Goal: Task Accomplishment & Management: Use online tool/utility

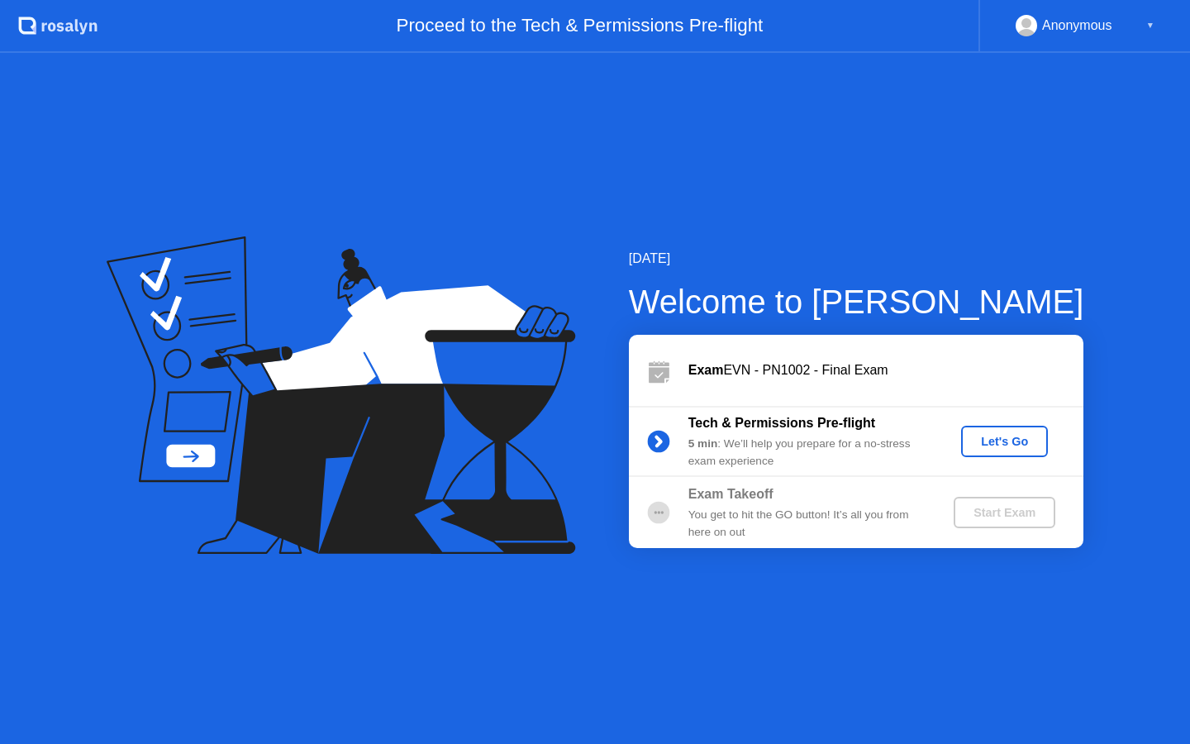
click at [992, 440] on div "Let's Go" at bounding box center [1005, 441] width 74 height 13
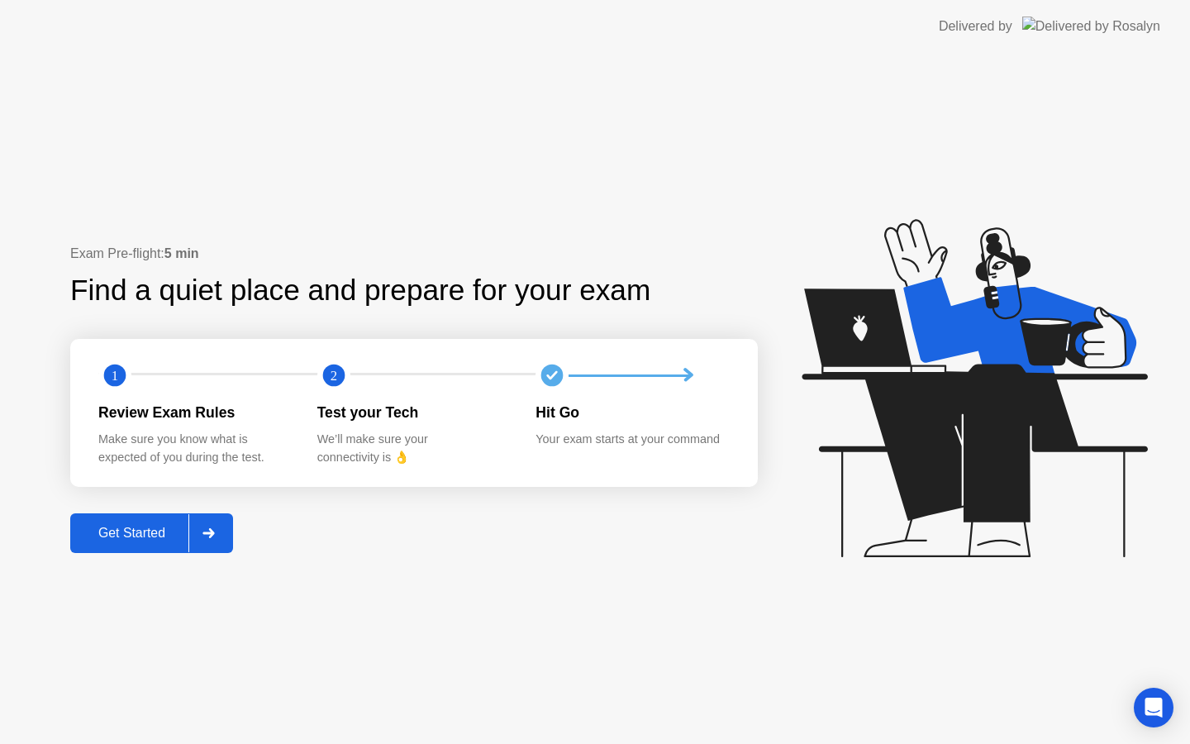
click at [125, 536] on div "Get Started" at bounding box center [131, 532] width 113 height 15
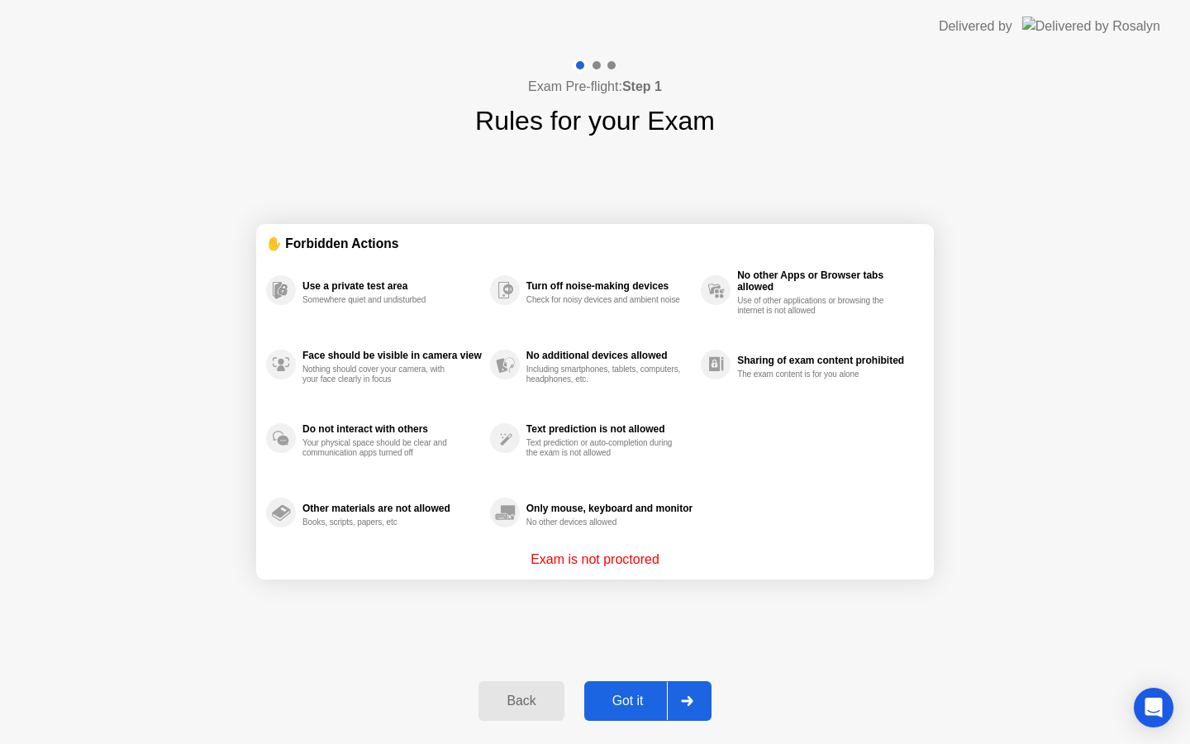
click at [640, 697] on div "Got it" at bounding box center [628, 700] width 78 height 15
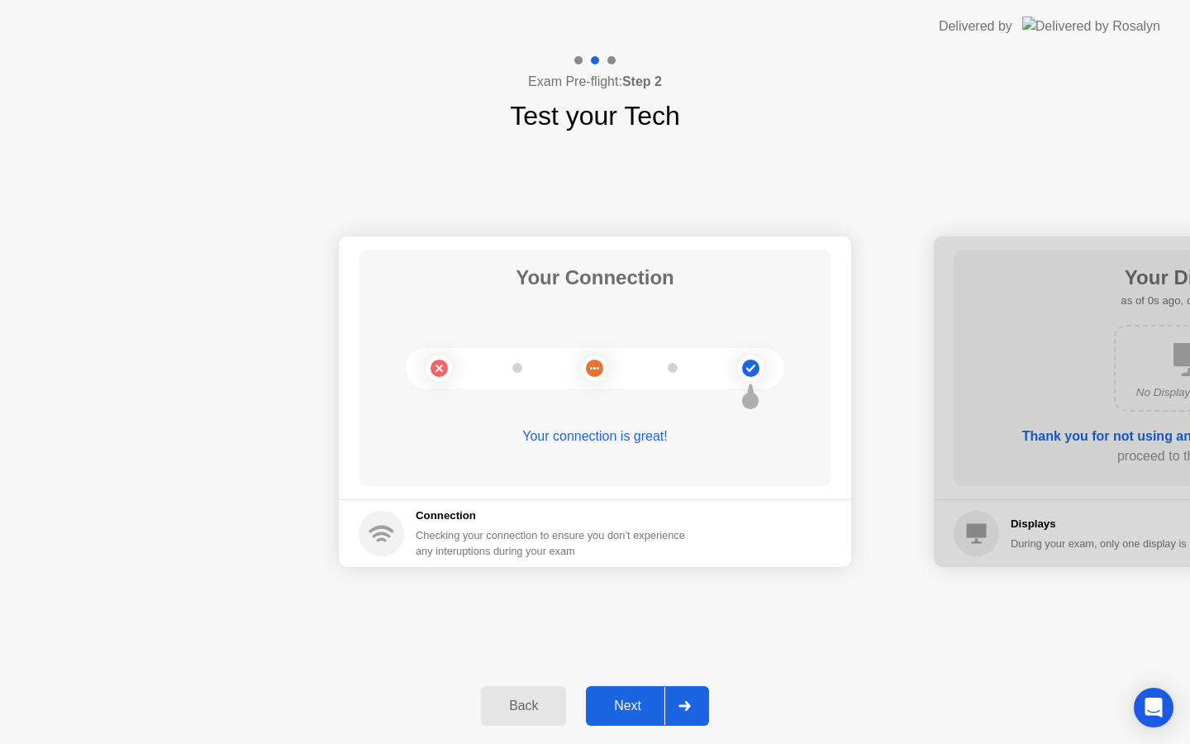
click at [640, 698] on div "Next" at bounding box center [628, 705] width 74 height 15
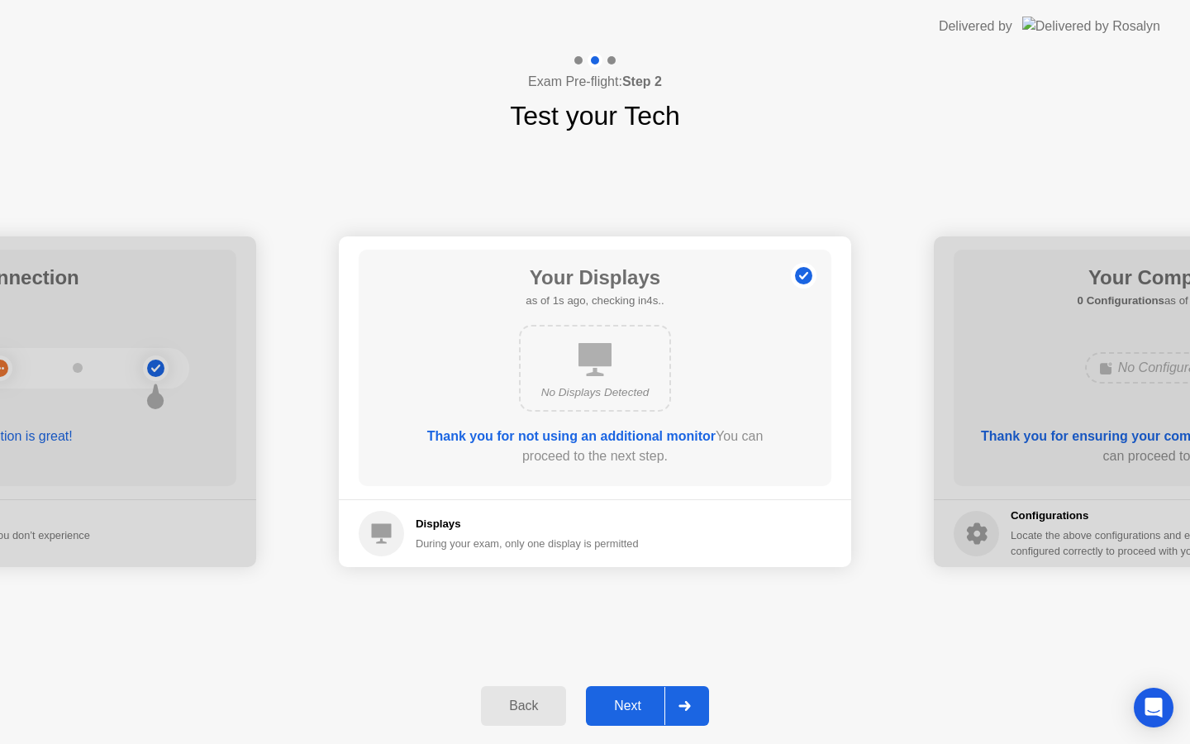
click at [640, 698] on div "Next" at bounding box center [628, 705] width 74 height 15
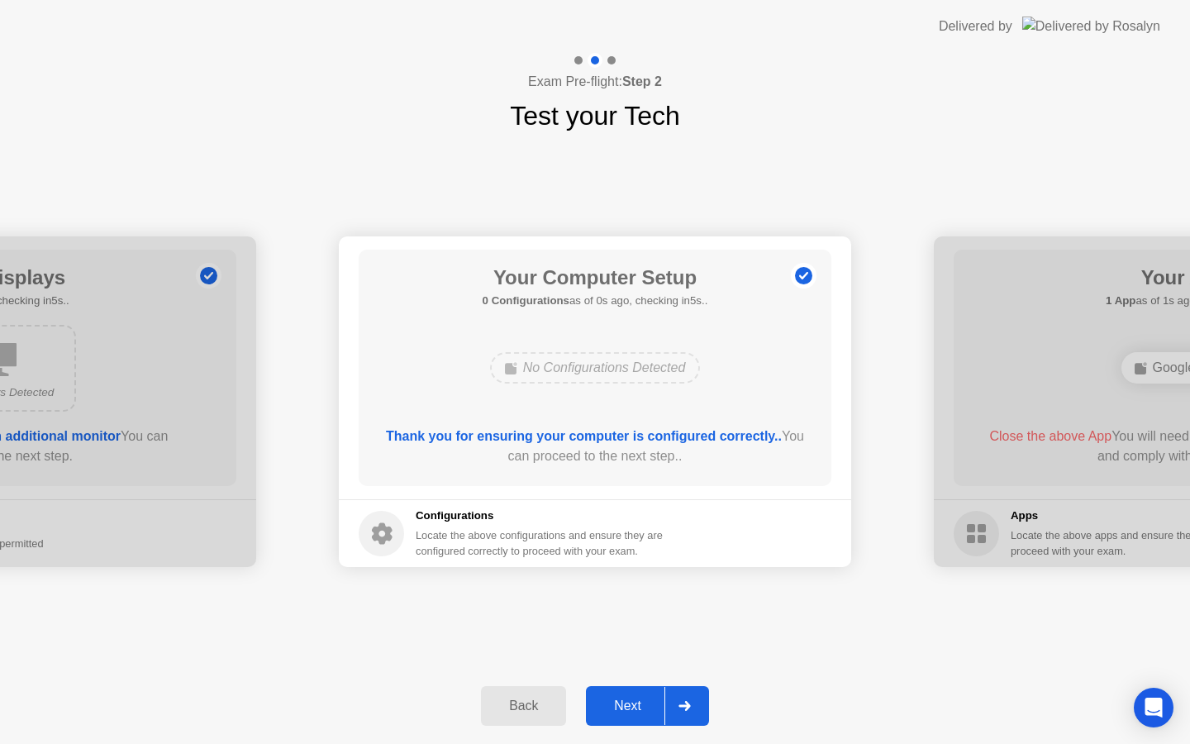
click at [640, 698] on div "Next" at bounding box center [628, 705] width 74 height 15
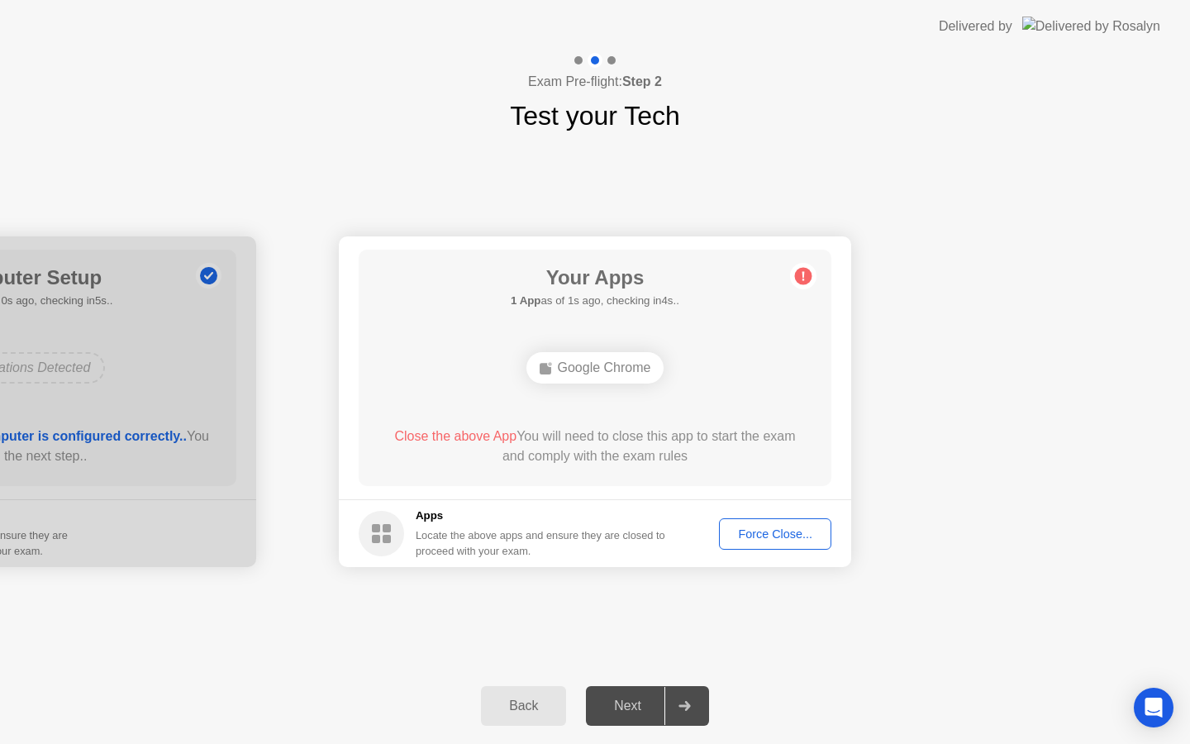
click at [782, 528] on div "Force Close..." at bounding box center [775, 533] width 101 height 13
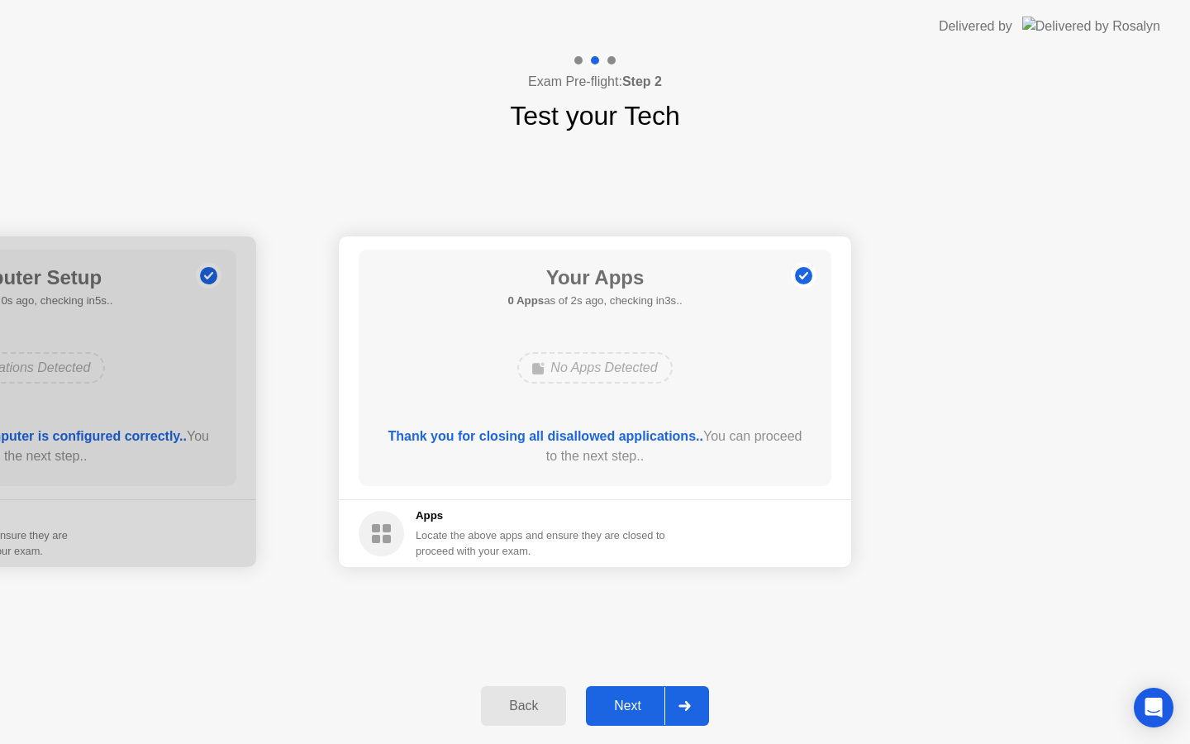
click at [623, 707] on div "Next" at bounding box center [628, 705] width 74 height 15
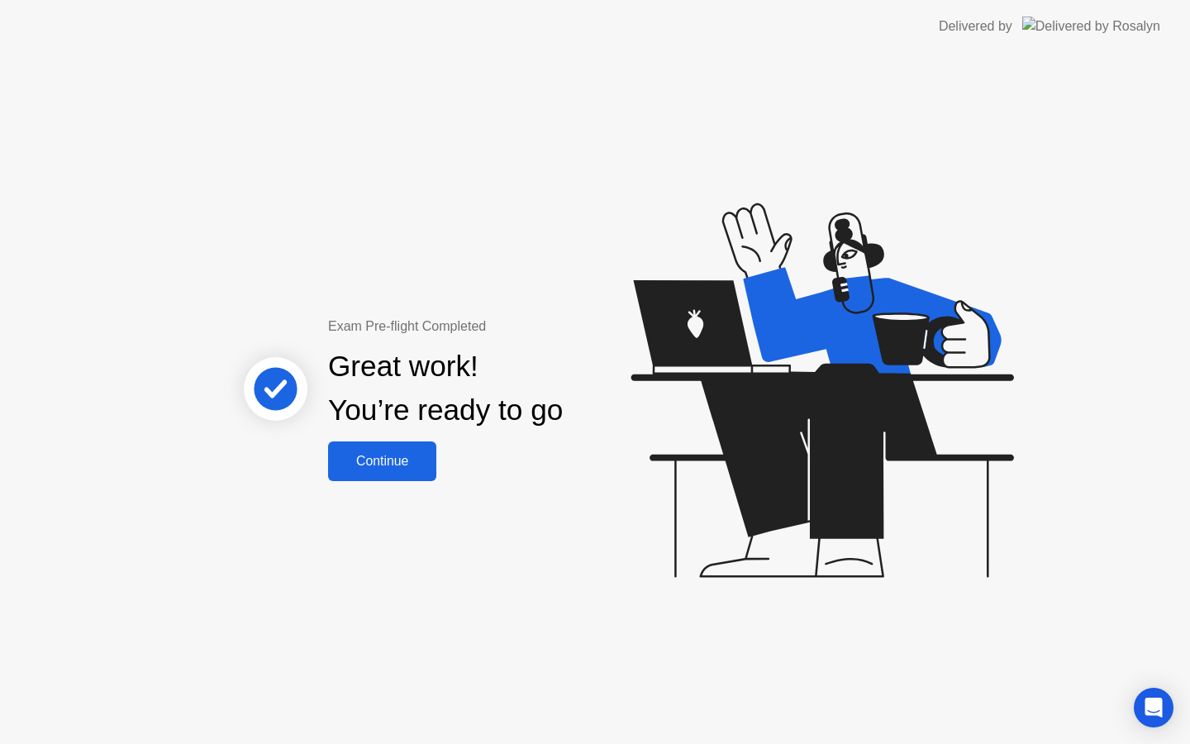
click at [359, 454] on div "Continue" at bounding box center [382, 461] width 98 height 15
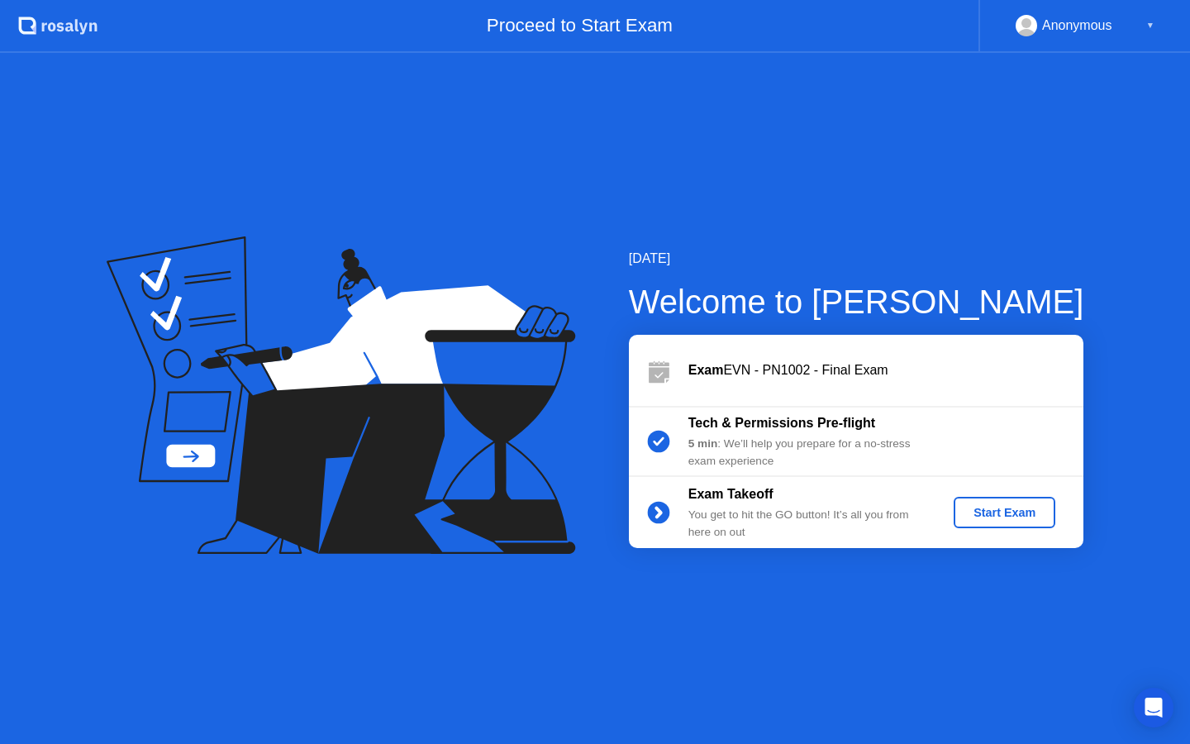
click at [1006, 518] on div "Start Exam" at bounding box center [1004, 512] width 88 height 13
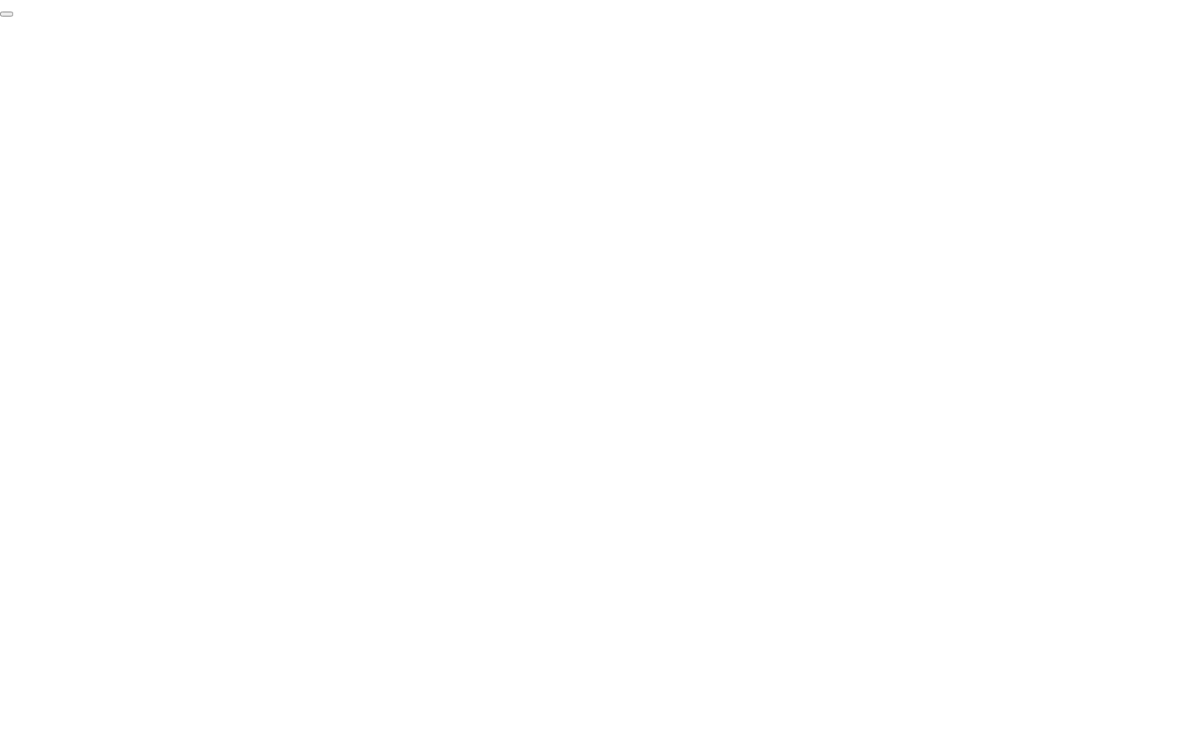
click at [13, 17] on button "End Proctoring Session" at bounding box center [6, 14] width 13 height 5
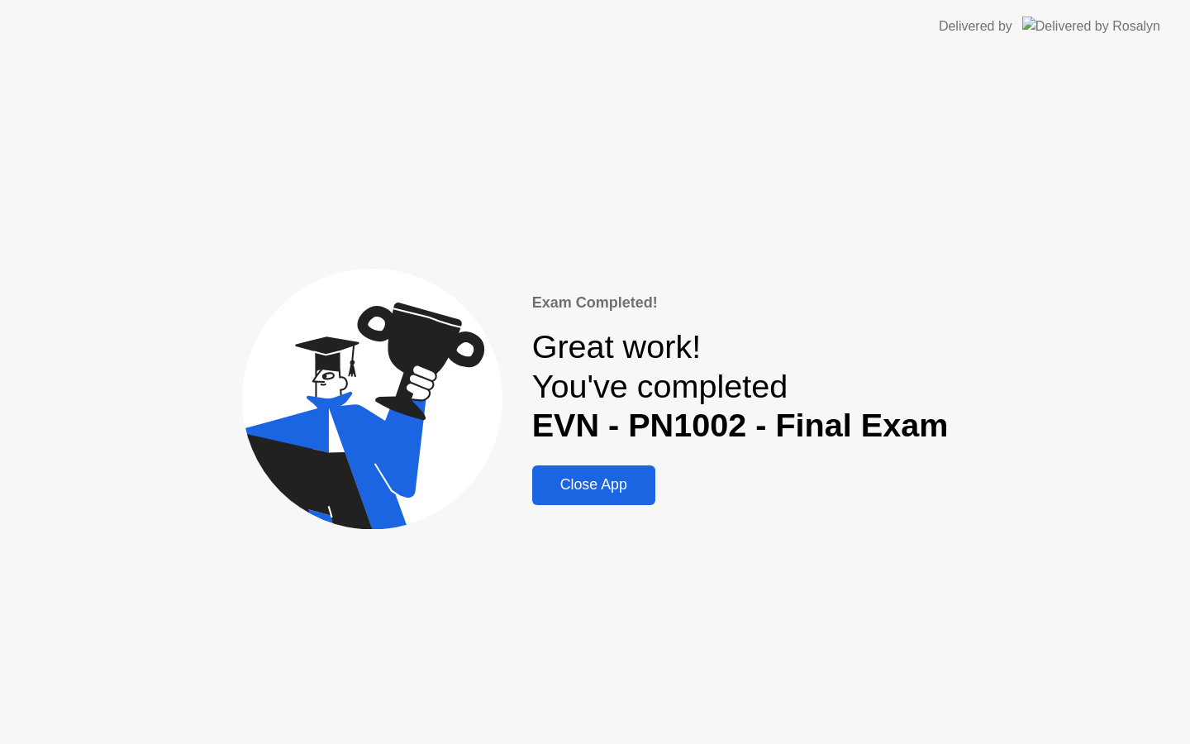
click at [614, 481] on div "Close App" at bounding box center [593, 484] width 113 height 17
